Goal: Transaction & Acquisition: Download file/media

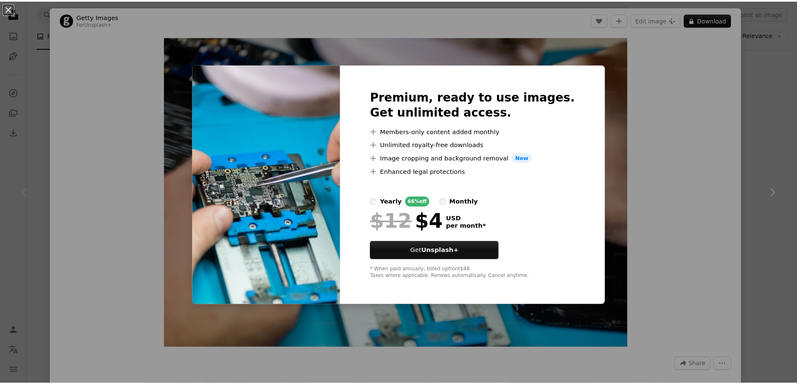
scroll to position [167, 0]
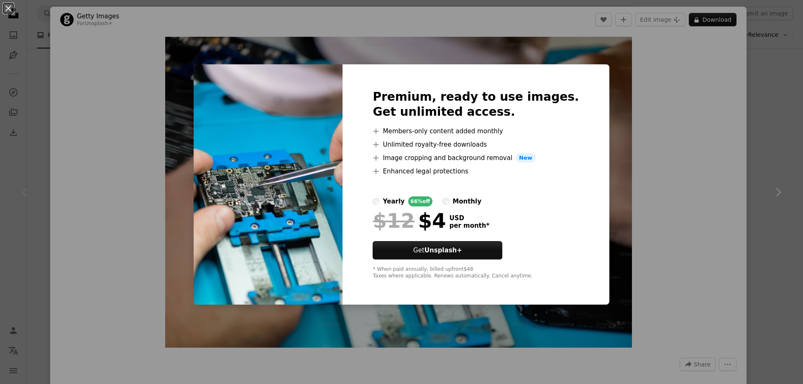
click at [757, 133] on div "An X shape Premium, ready to use images. Get unlimited access. A plus sign Memb…" at bounding box center [401, 192] width 803 height 384
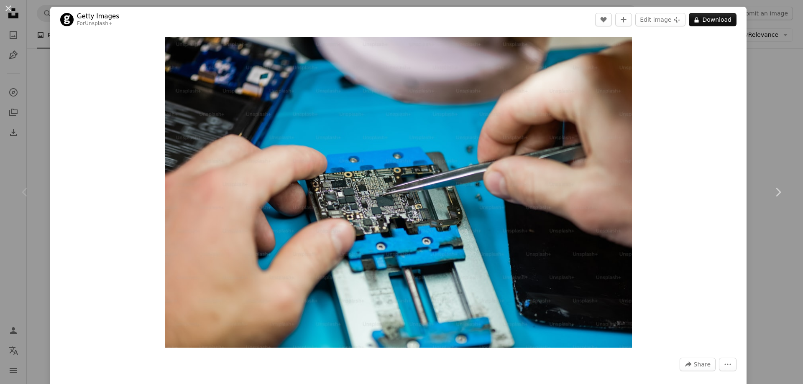
click at [761, 128] on div "An X shape Chevron left Chevron right Getty Images For Unsplash+ A heart A plus…" at bounding box center [401, 192] width 803 height 384
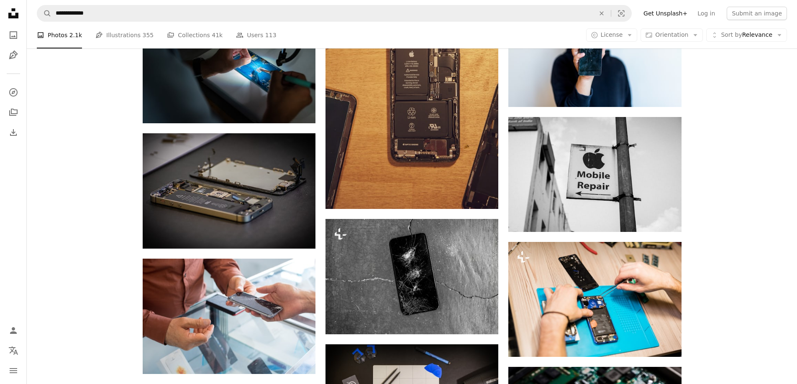
scroll to position [627, 0]
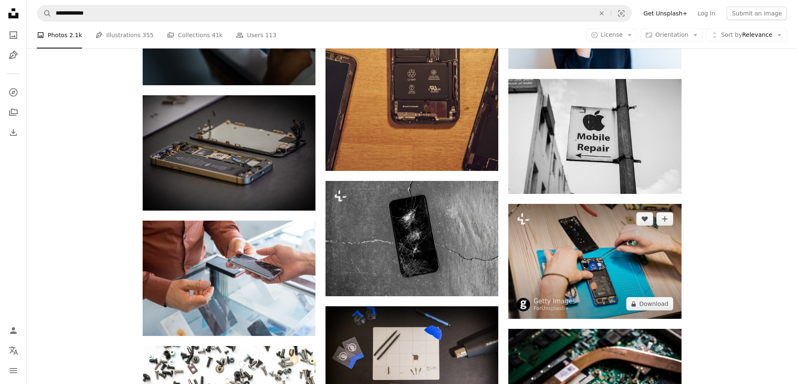
click at [550, 274] on img at bounding box center [594, 261] width 173 height 115
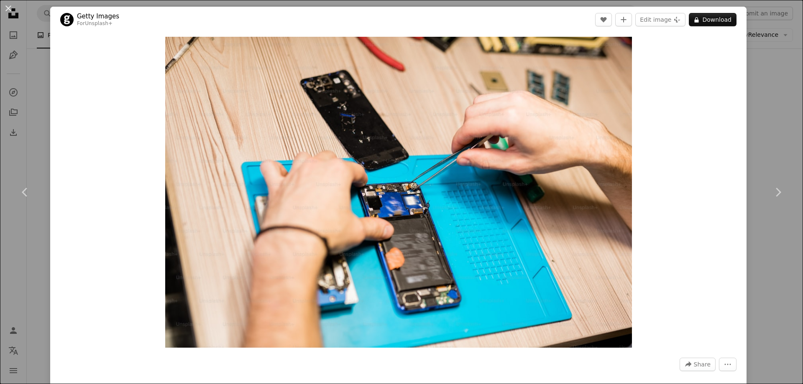
click at [774, 131] on div "An X shape Chevron left Chevron right Getty Images For Unsplash+ A heart A plus…" at bounding box center [401, 192] width 803 height 384
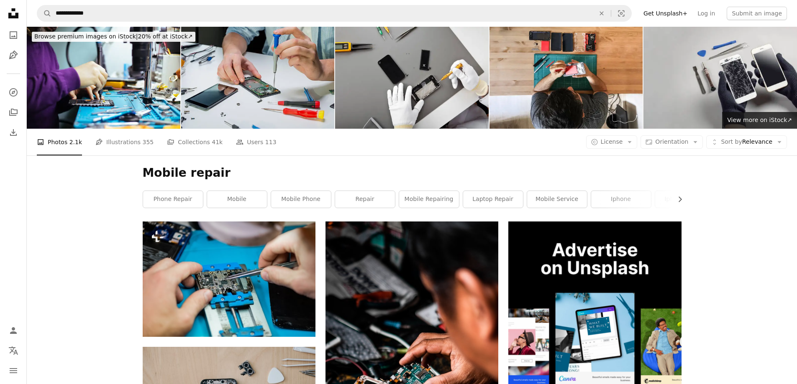
click at [247, 82] on img at bounding box center [258, 78] width 154 height 102
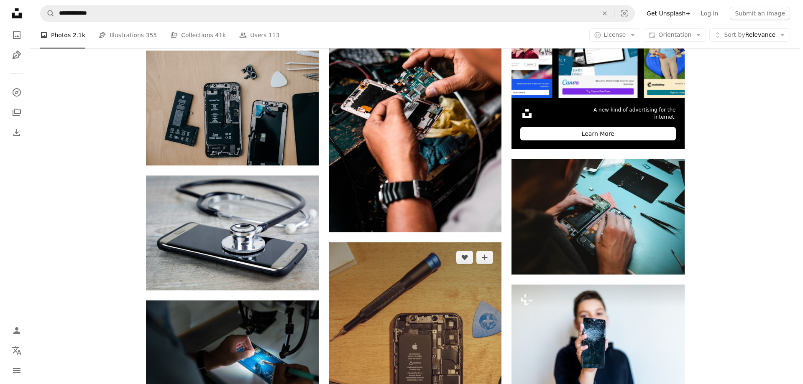
scroll to position [293, 0]
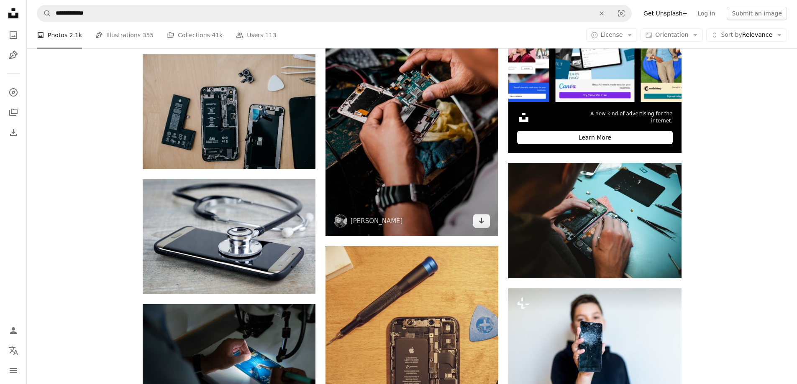
click at [417, 151] on img at bounding box center [411, 82] width 173 height 307
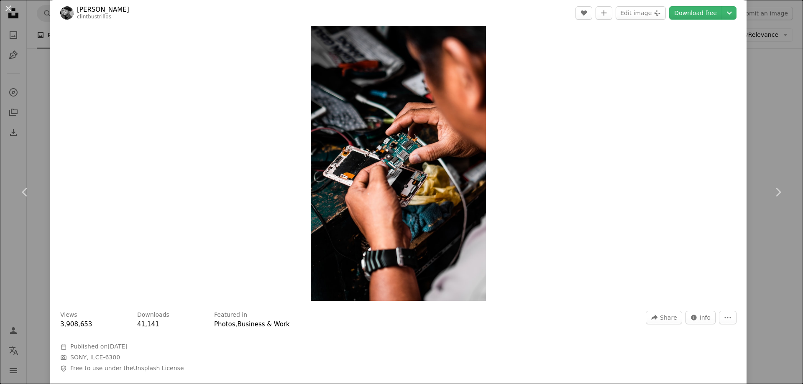
scroll to position [84, 0]
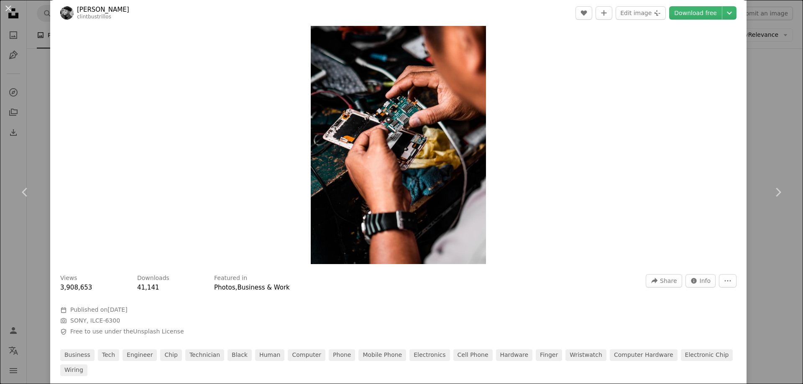
click at [446, 171] on img "Zoom in on this image" at bounding box center [398, 108] width 175 height 311
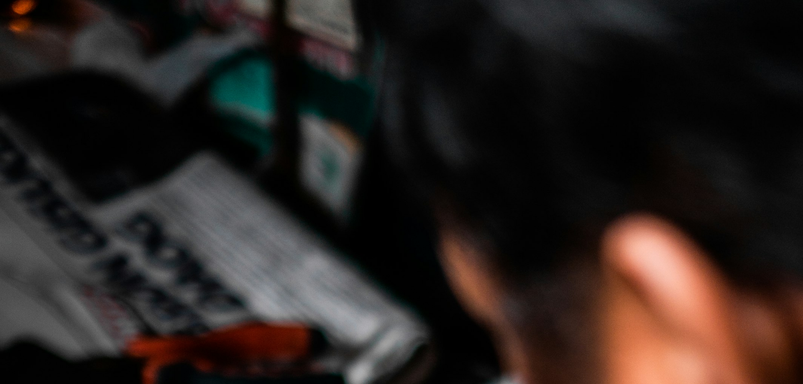
scroll to position [511, 0]
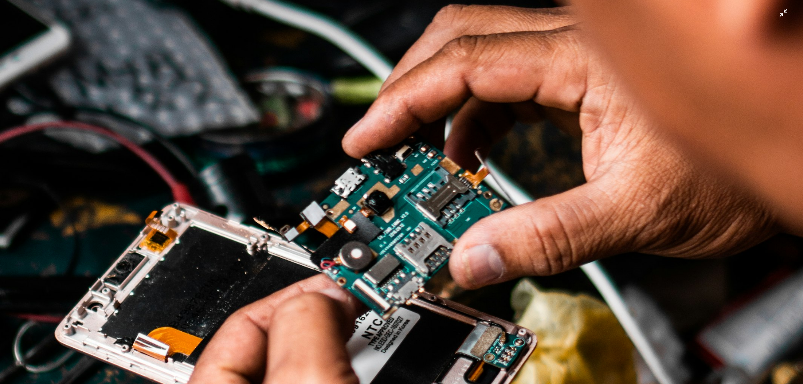
click at [474, 171] on img "Zoom out on this image" at bounding box center [402, 202] width 804 height 1429
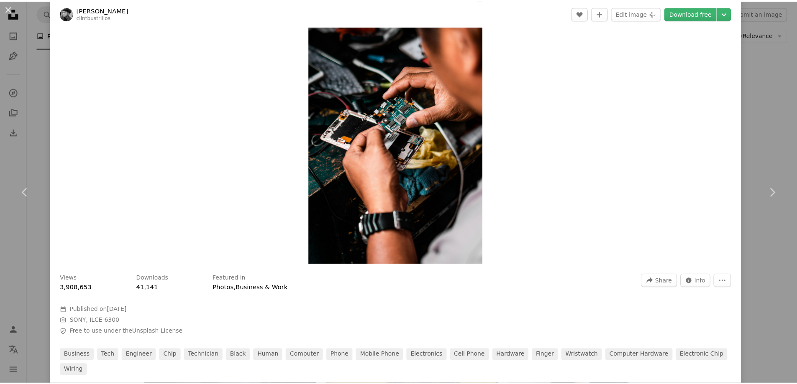
scroll to position [37, 0]
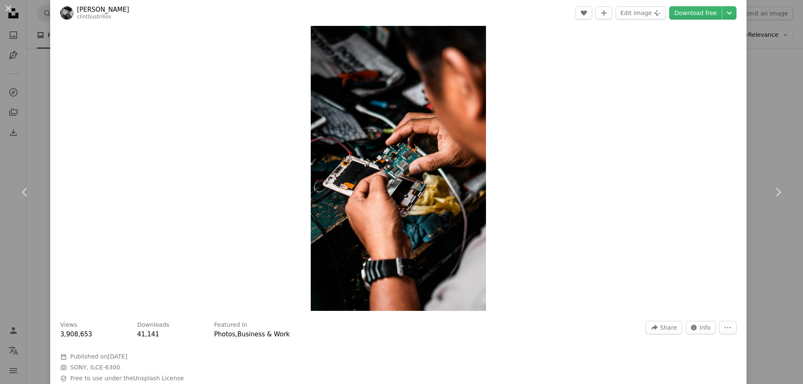
click at [765, 89] on div "An X shape Chevron left Chevron right [PERSON_NAME] clintbustrillos A heart A p…" at bounding box center [401, 192] width 803 height 384
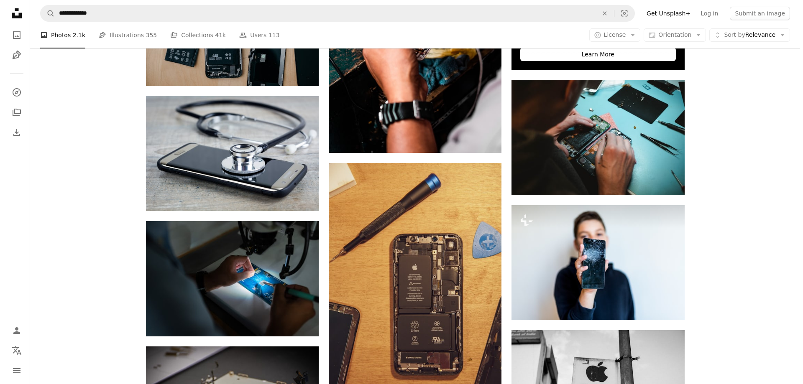
scroll to position [376, 0]
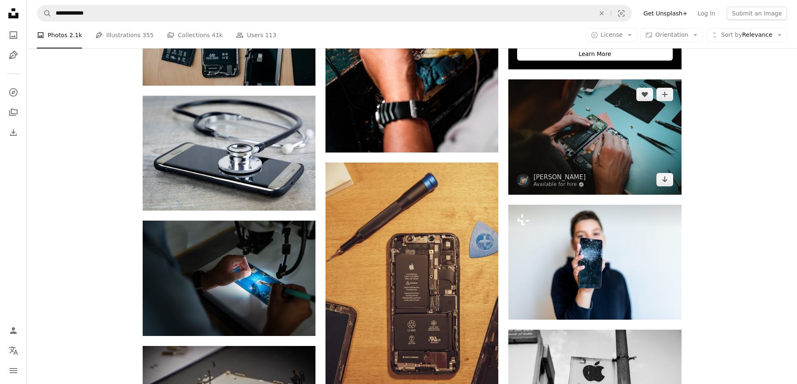
click at [555, 146] on img at bounding box center [594, 136] width 173 height 115
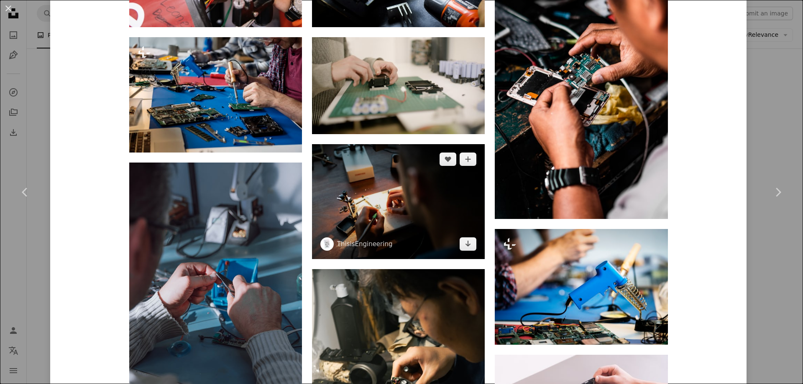
scroll to position [711, 0]
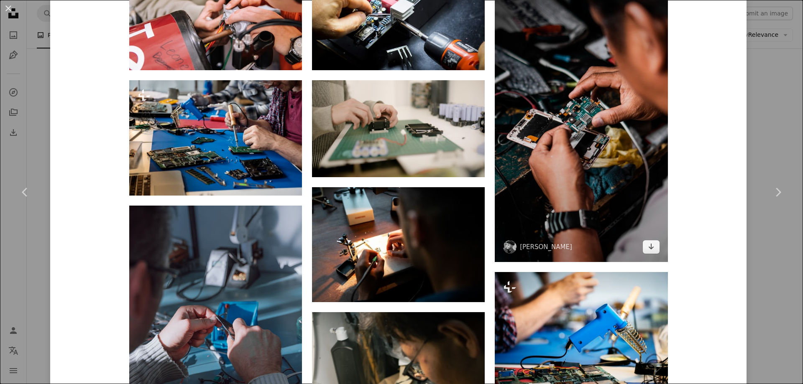
click at [579, 161] on img at bounding box center [581, 108] width 173 height 307
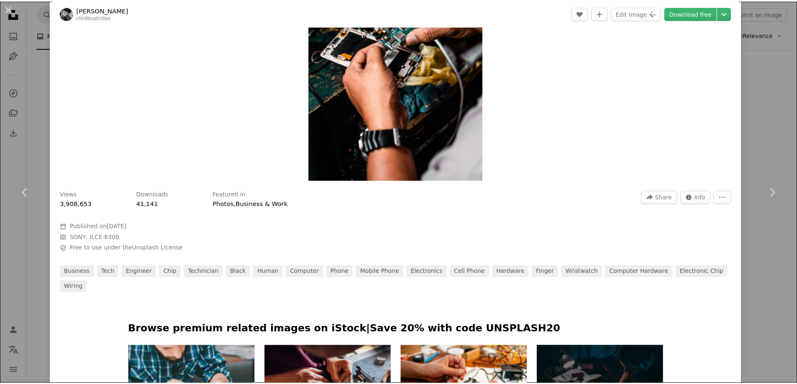
scroll to position [376, 0]
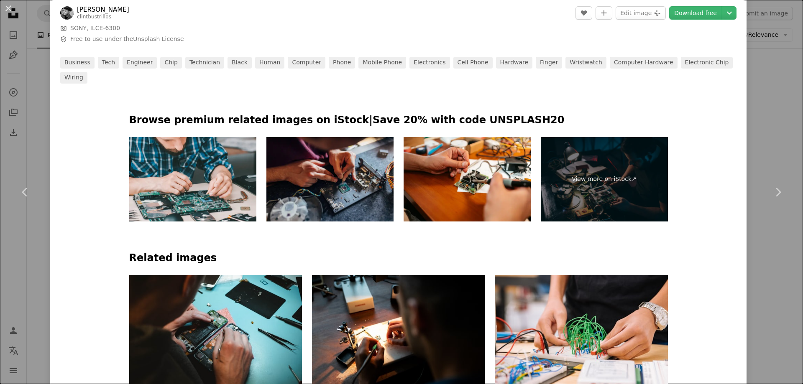
click at [747, 132] on div "An X shape Chevron left Chevron right [PERSON_NAME] clintbustrillos A heart A p…" at bounding box center [401, 192] width 803 height 384
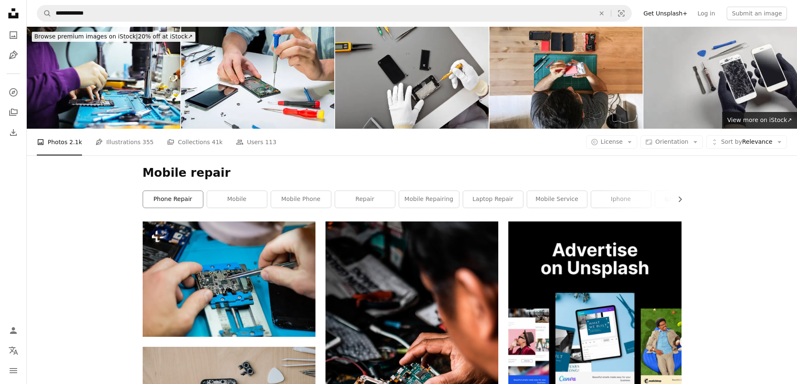
click at [190, 200] on link "phone repair" at bounding box center [173, 199] width 60 height 17
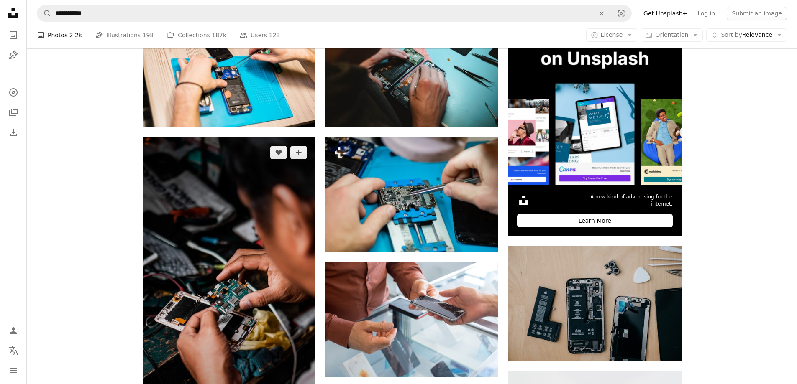
scroll to position [209, 0]
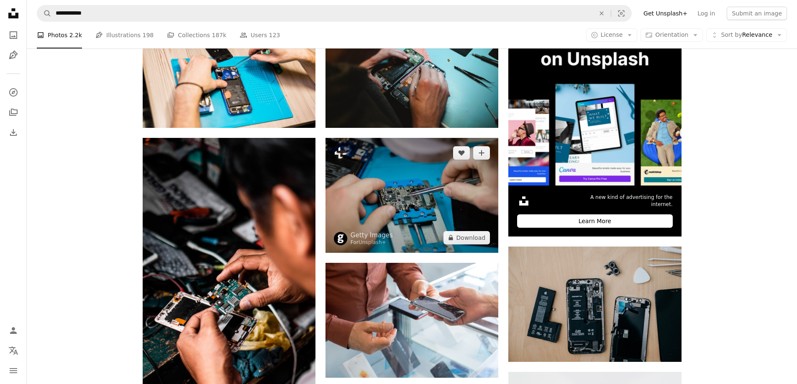
click at [407, 208] on img at bounding box center [411, 195] width 173 height 115
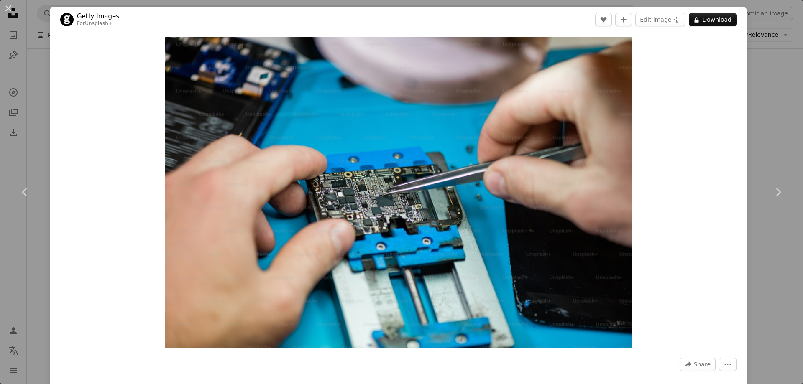
click at [771, 144] on div "An X shape Chevron left Chevron right Getty Images For Unsplash+ A heart A plus…" at bounding box center [401, 192] width 803 height 384
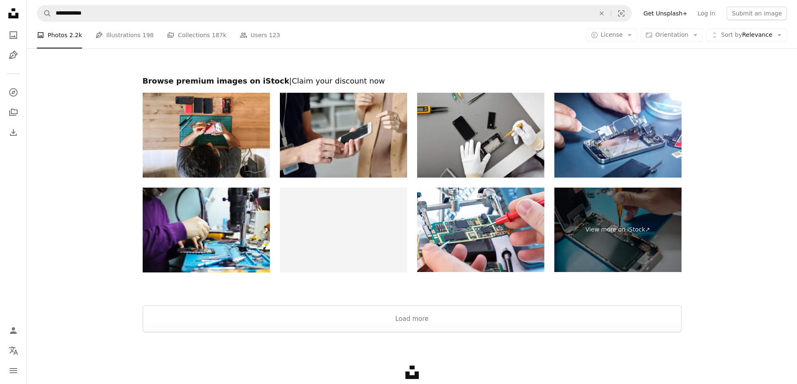
scroll to position [1339, 0]
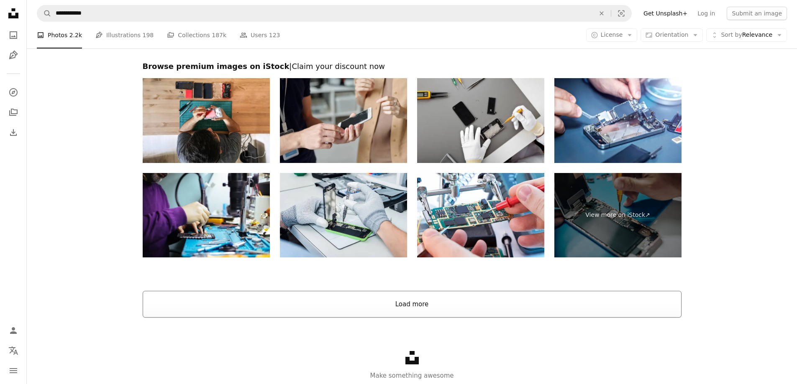
click at [387, 309] on button "Load more" at bounding box center [412, 304] width 539 height 27
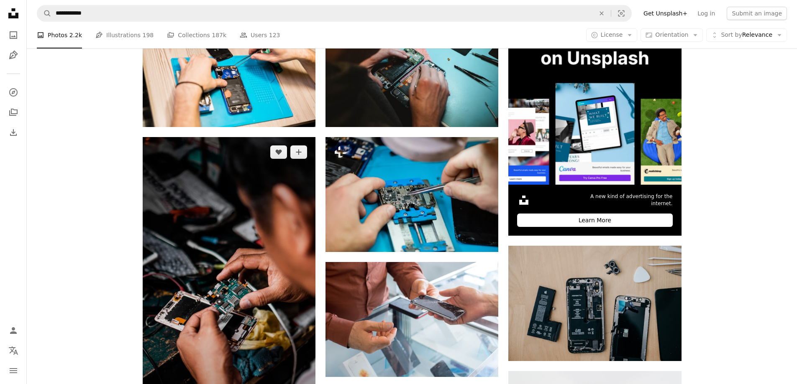
scroll to position [251, 0]
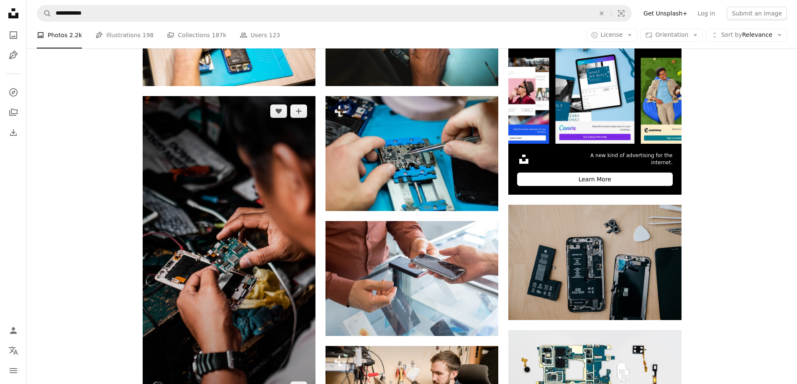
click at [259, 223] on img at bounding box center [229, 249] width 173 height 307
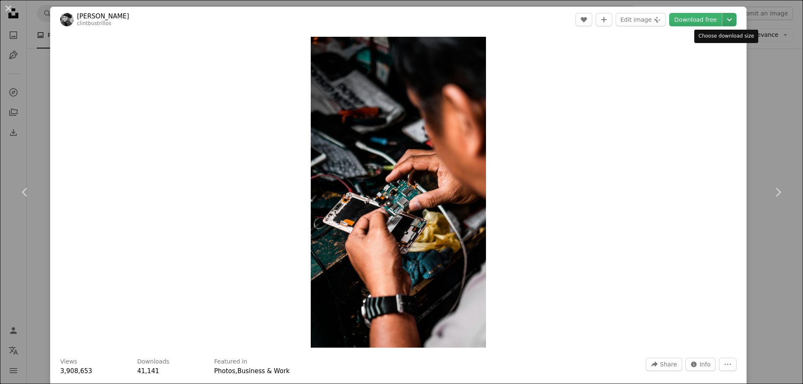
click at [723, 18] on icon "Chevron down" at bounding box center [729, 20] width 13 height 10
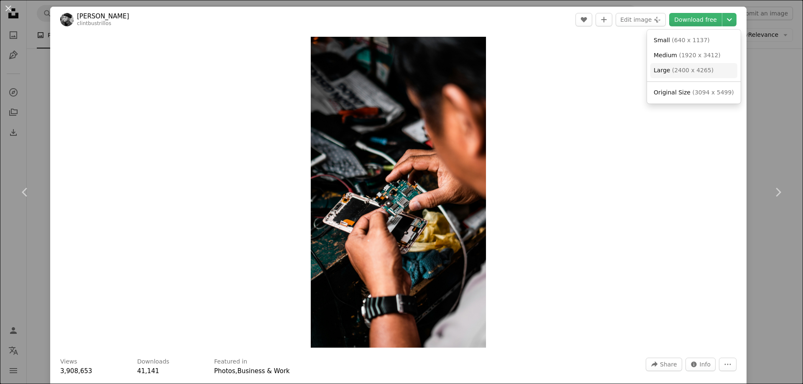
click at [664, 72] on span "Large" at bounding box center [662, 70] width 16 height 7
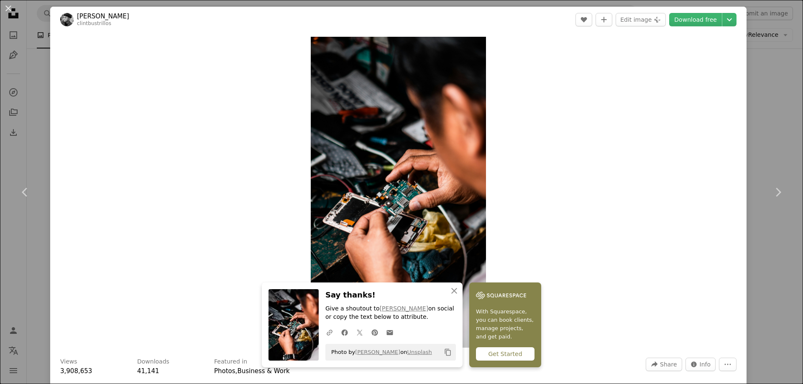
click at [758, 85] on div "An X shape Chevron left Chevron right An X shape Close Say thanks! Give a shout…" at bounding box center [401, 192] width 803 height 384
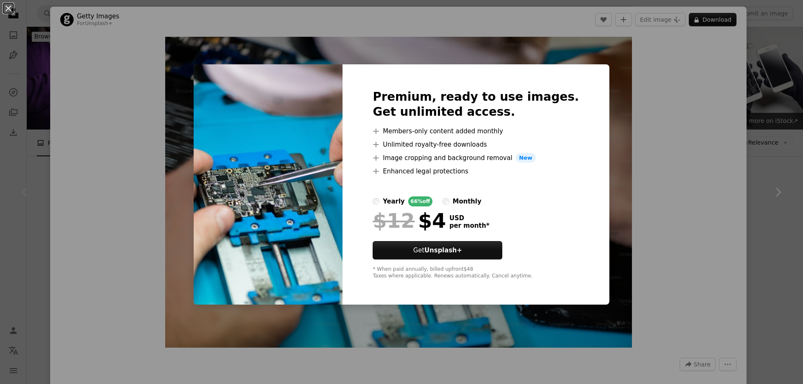
click at [766, 256] on div "An X shape Premium, ready to use images. Get unlimited access. A plus sign Memb…" at bounding box center [401, 192] width 803 height 384
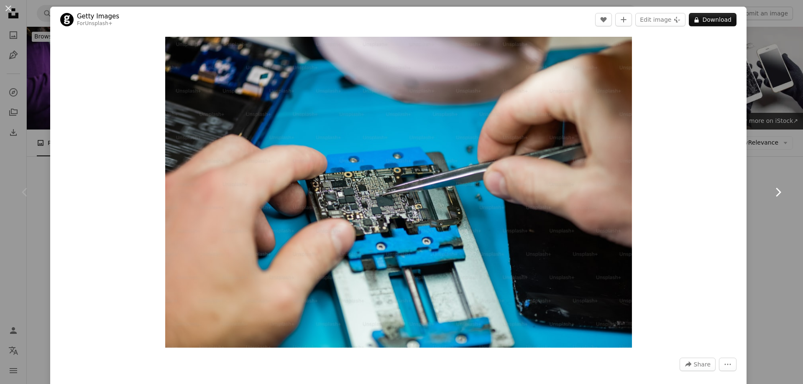
click at [753, 191] on link "Chevron right" at bounding box center [778, 192] width 50 height 80
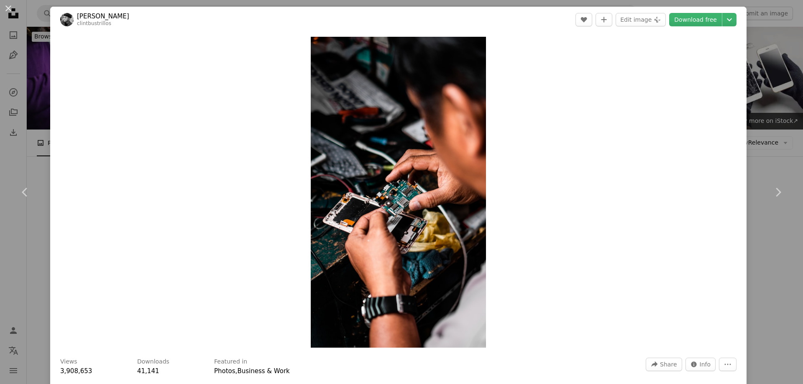
click at [675, 187] on div "Zoom in" at bounding box center [398, 193] width 697 height 320
click at [771, 195] on icon "Chevron right" at bounding box center [777, 192] width 13 height 13
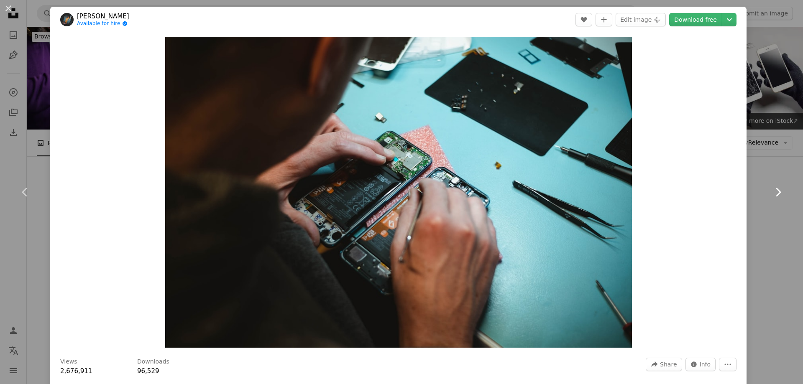
click at [771, 195] on icon "Chevron right" at bounding box center [777, 192] width 13 height 13
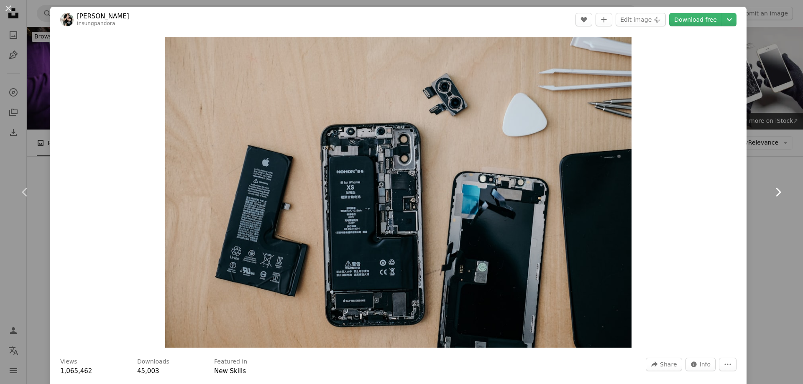
click at [771, 195] on icon "Chevron right" at bounding box center [777, 192] width 13 height 13
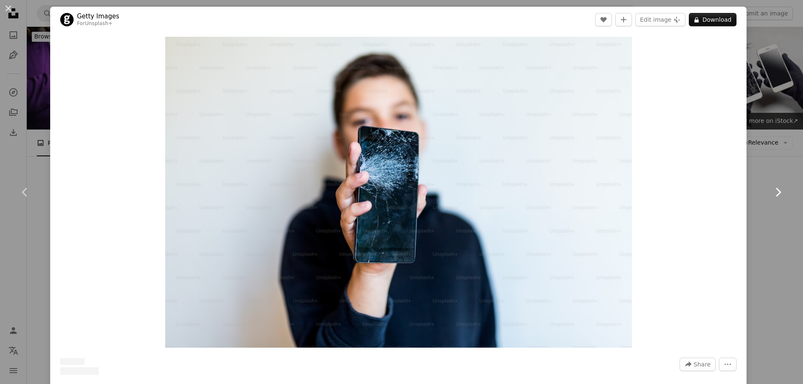
click at [771, 195] on icon "Chevron right" at bounding box center [777, 192] width 13 height 13
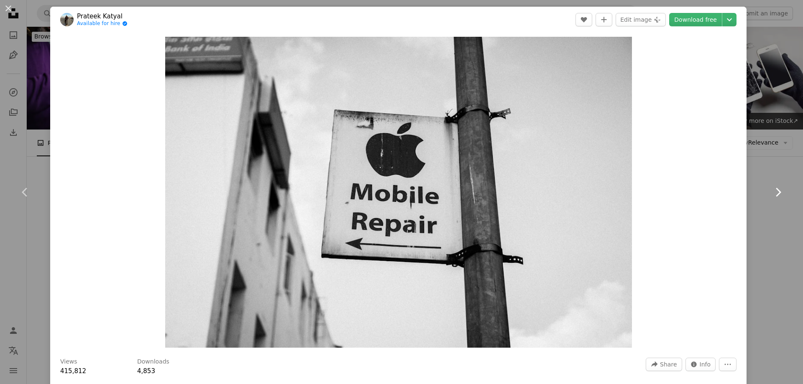
click at [771, 195] on icon "Chevron right" at bounding box center [777, 192] width 13 height 13
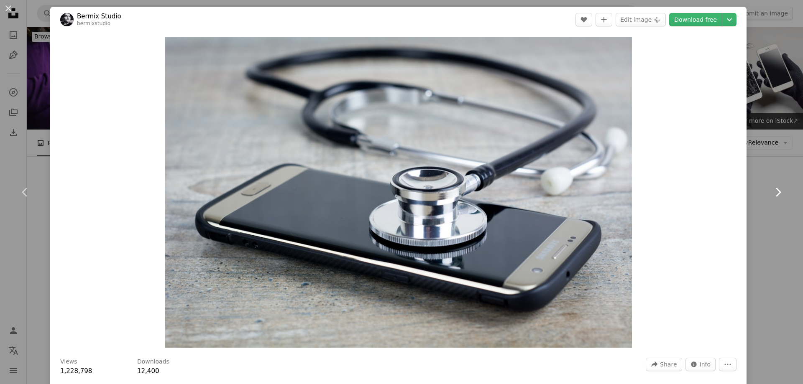
click at [771, 195] on icon "Chevron right" at bounding box center [777, 192] width 13 height 13
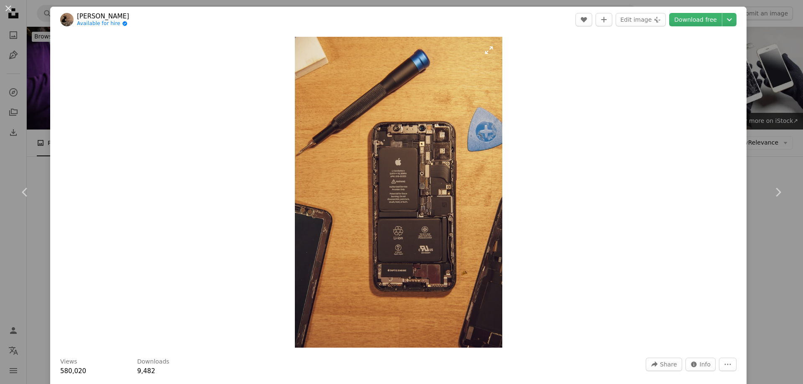
click at [426, 181] on img "Zoom in on this image" at bounding box center [398, 192] width 207 height 311
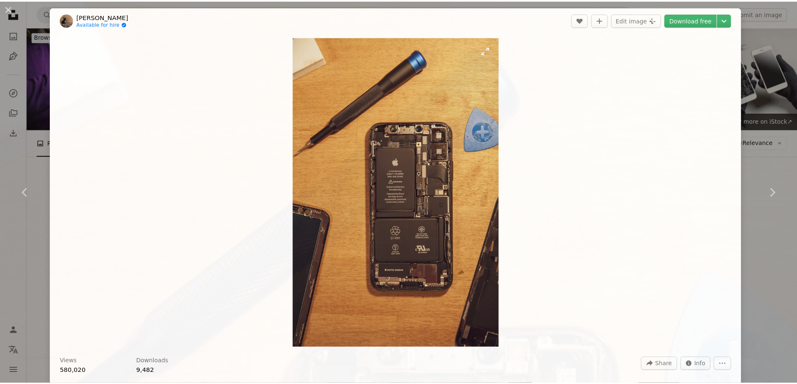
scroll to position [402, 0]
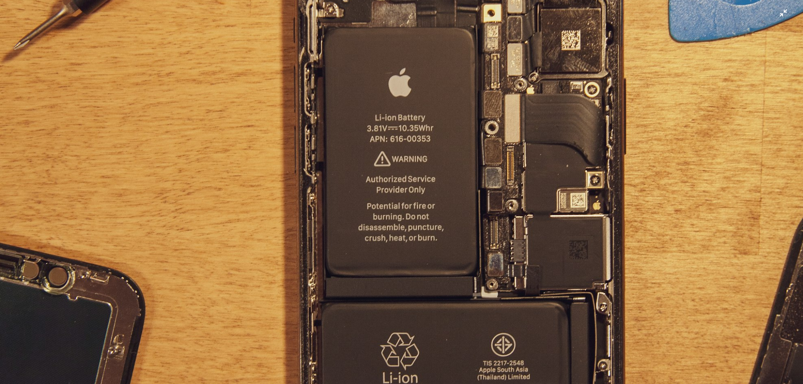
click at [412, 130] on img "Zoom out on this image" at bounding box center [402, 201] width 804 height 1206
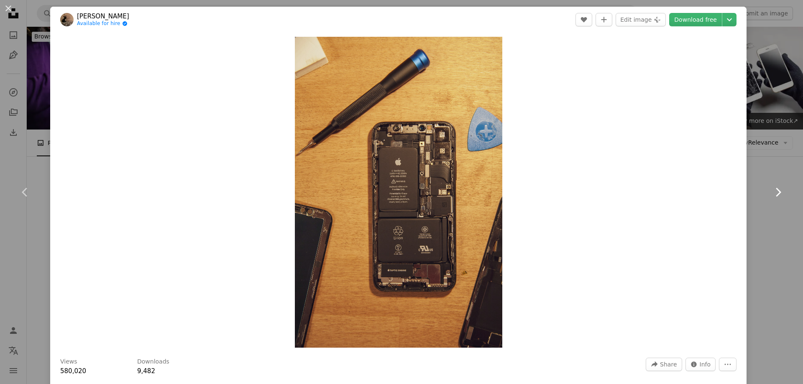
click at [772, 202] on link "Chevron right" at bounding box center [778, 192] width 50 height 80
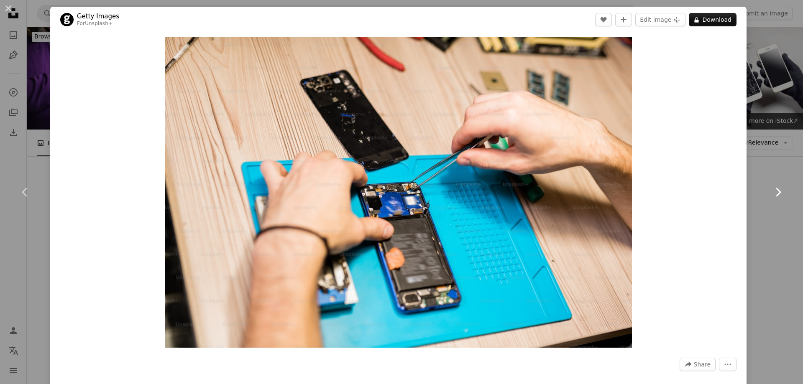
click at [753, 169] on link "Chevron right" at bounding box center [778, 192] width 50 height 80
